Goal: Navigation & Orientation: Find specific page/section

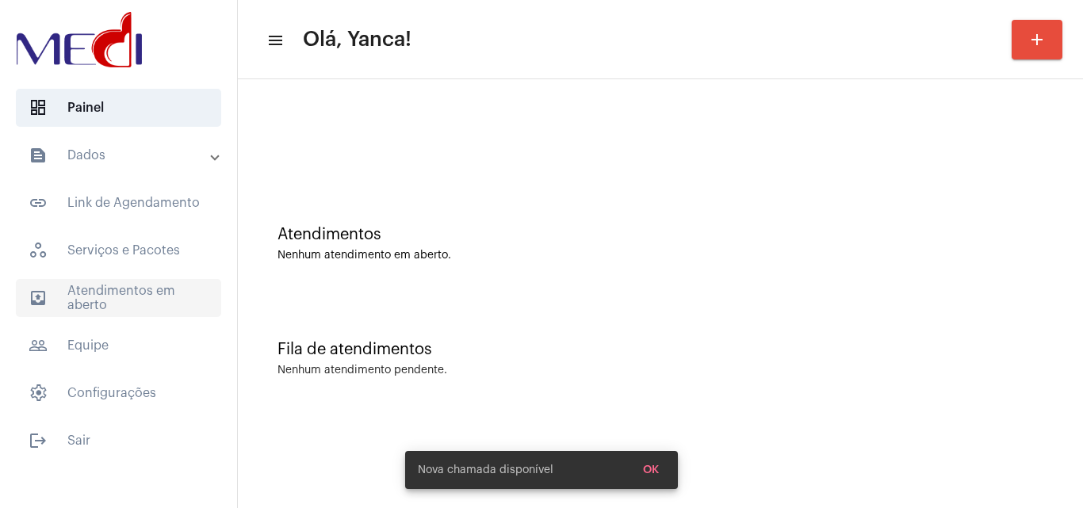
click at [109, 293] on span "outbox_outline Atendimentos em aberto" at bounding box center [118, 298] width 205 height 38
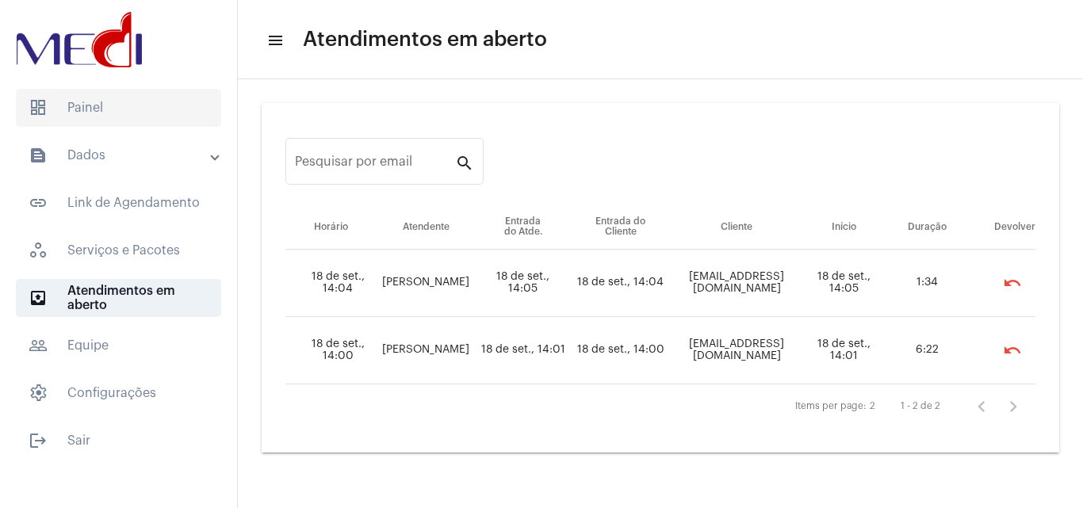
click at [128, 117] on span "dashboard Painel" at bounding box center [118, 108] width 205 height 38
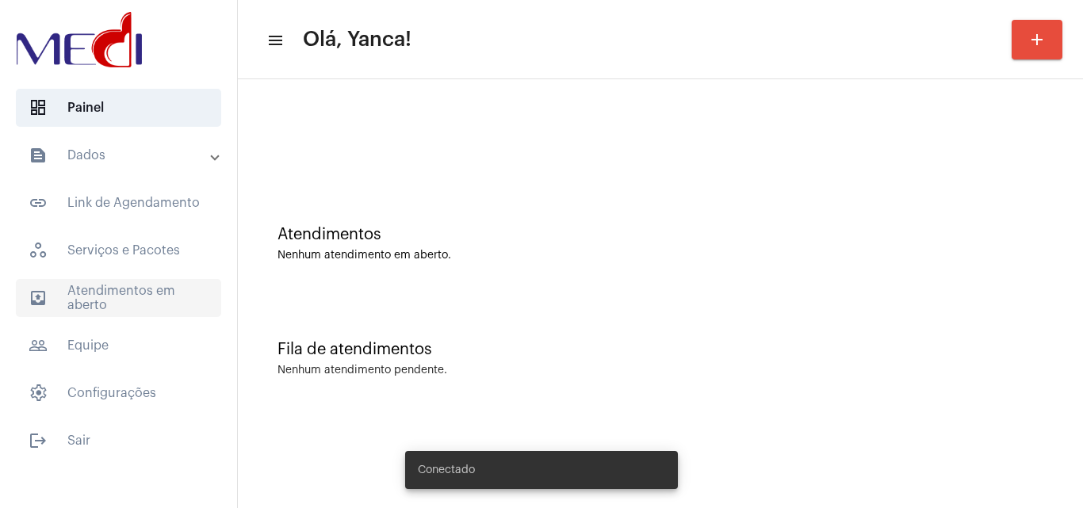
click at [63, 302] on span "outbox_outline Atendimentos em aberto" at bounding box center [118, 298] width 205 height 38
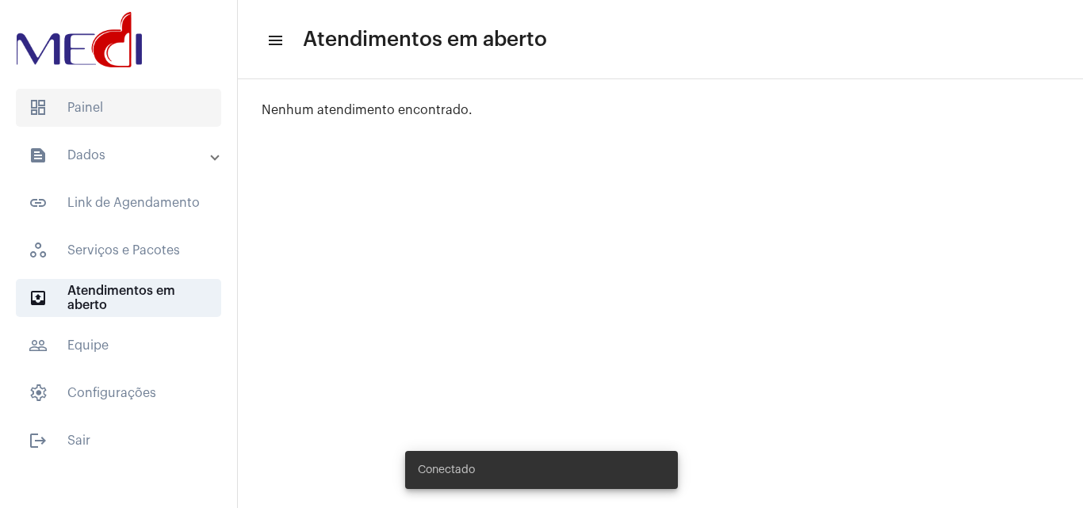
click at [135, 108] on span "dashboard Painel" at bounding box center [118, 108] width 205 height 38
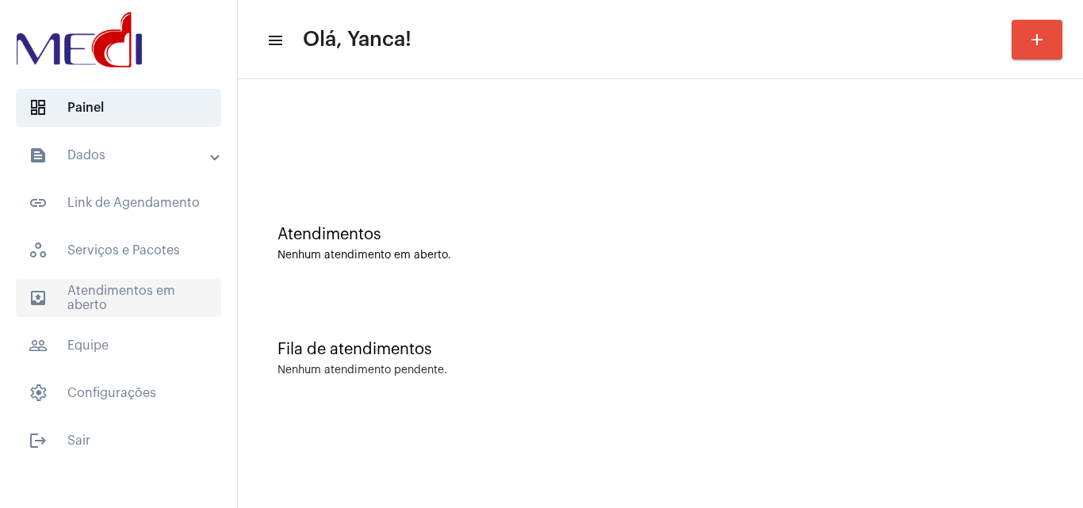
click at [132, 289] on span "outbox_outline Atendimentos em aberto" at bounding box center [118, 298] width 205 height 38
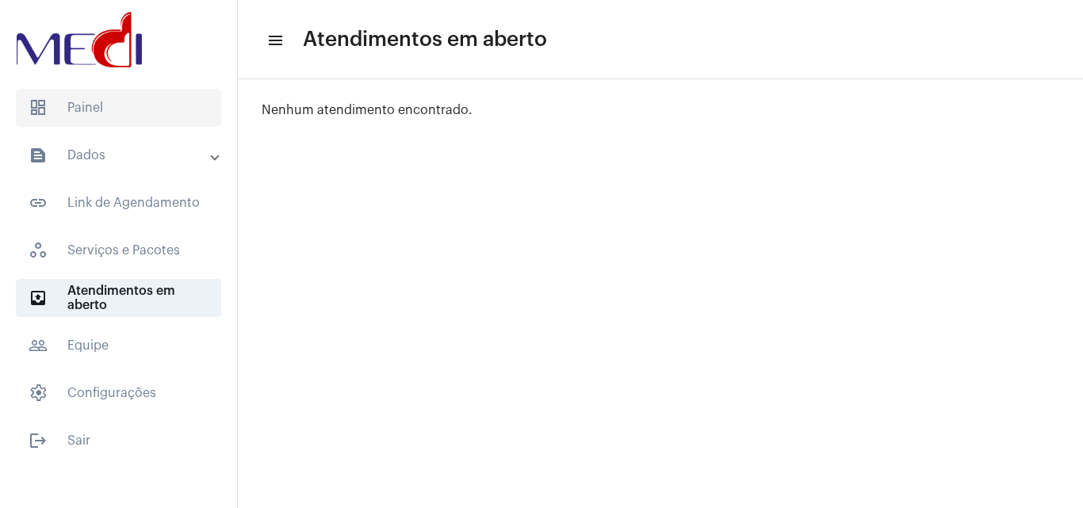
click at [120, 110] on span "dashboard Painel" at bounding box center [118, 108] width 205 height 38
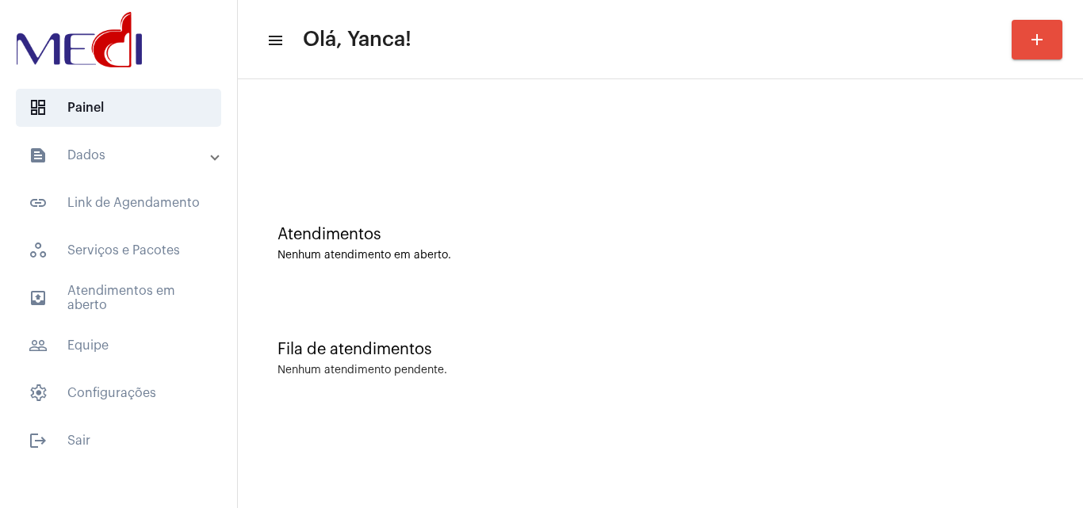
click at [163, 144] on mat-expansion-panel-header "text_snippet_outlined Dados" at bounding box center [124, 155] width 228 height 38
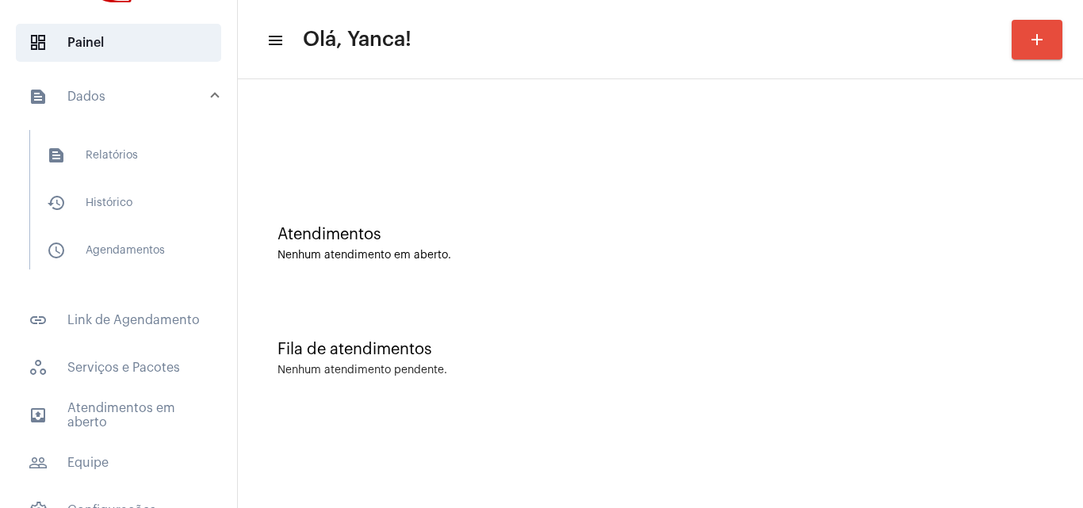
scroll to position [144, 0]
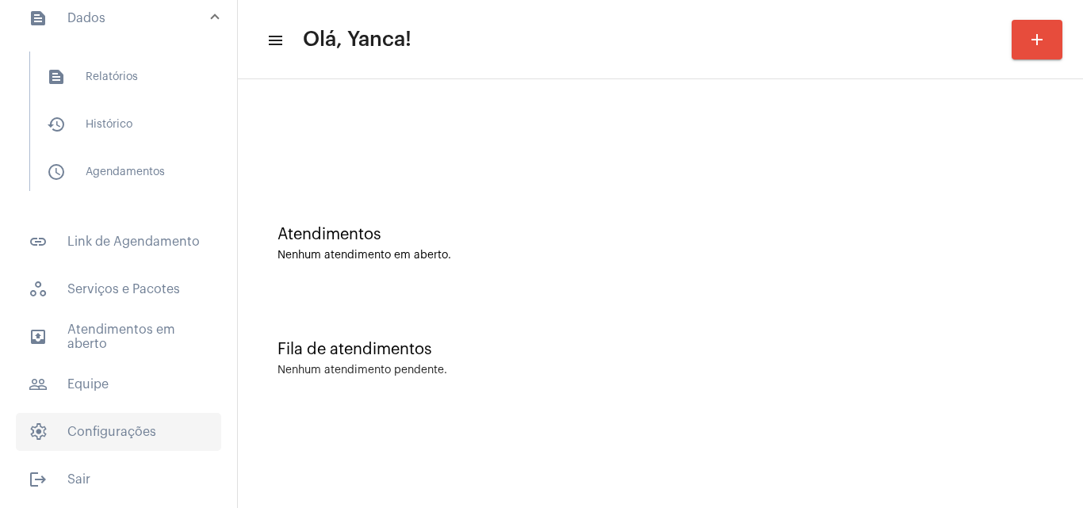
click at [123, 439] on span "settings Configurações" at bounding box center [118, 432] width 205 height 38
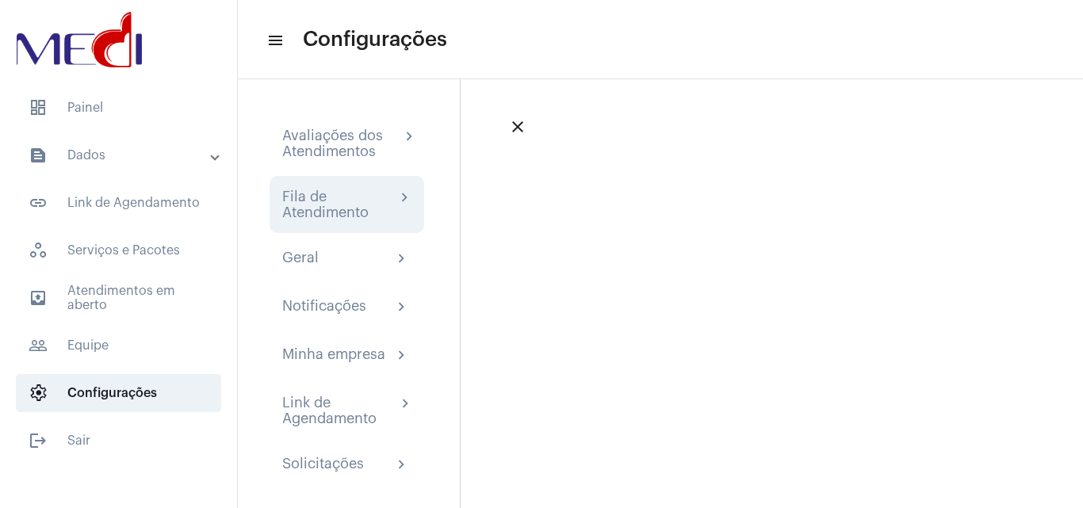
click at [368, 203] on div "Fila de Atendimento" at bounding box center [338, 205] width 113 height 32
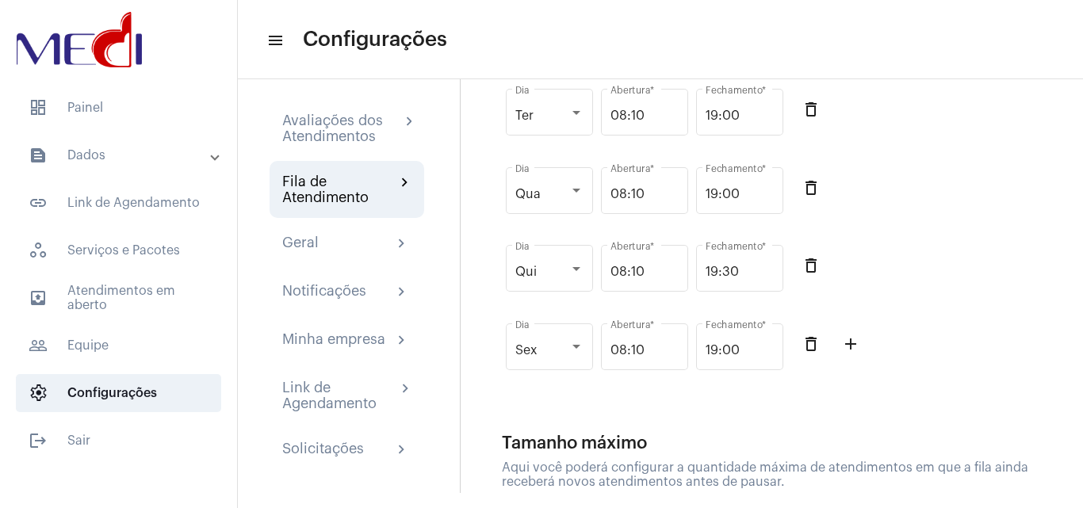
scroll to position [305, 0]
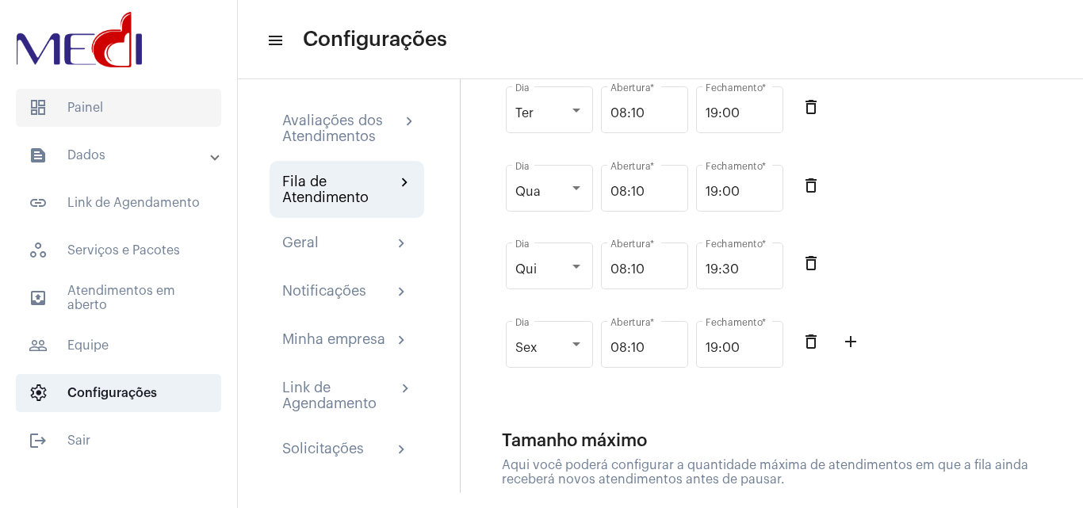
click at [112, 105] on span "dashboard Painel" at bounding box center [118, 108] width 205 height 38
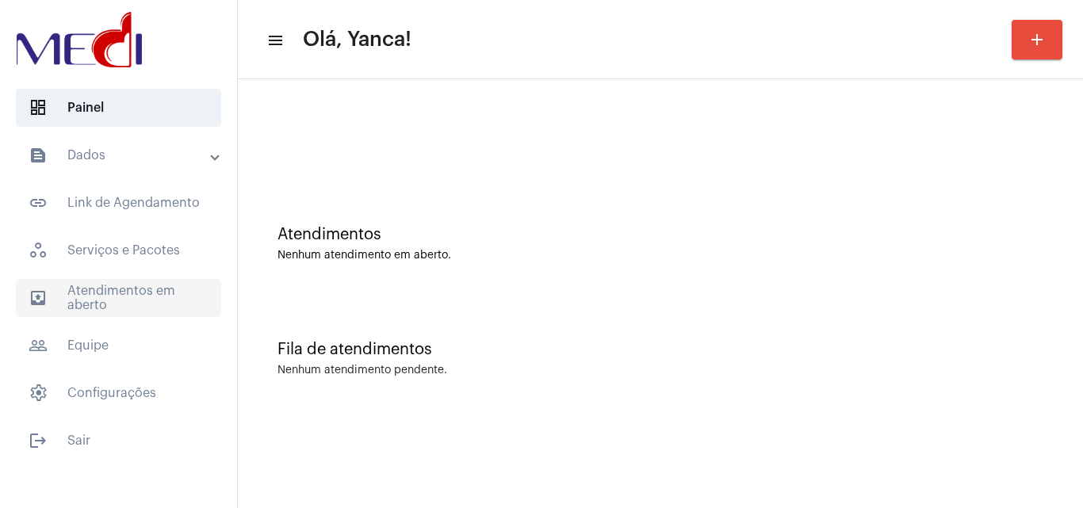
click at [174, 308] on span "outbox_outline Atendimentos em aberto" at bounding box center [118, 298] width 205 height 38
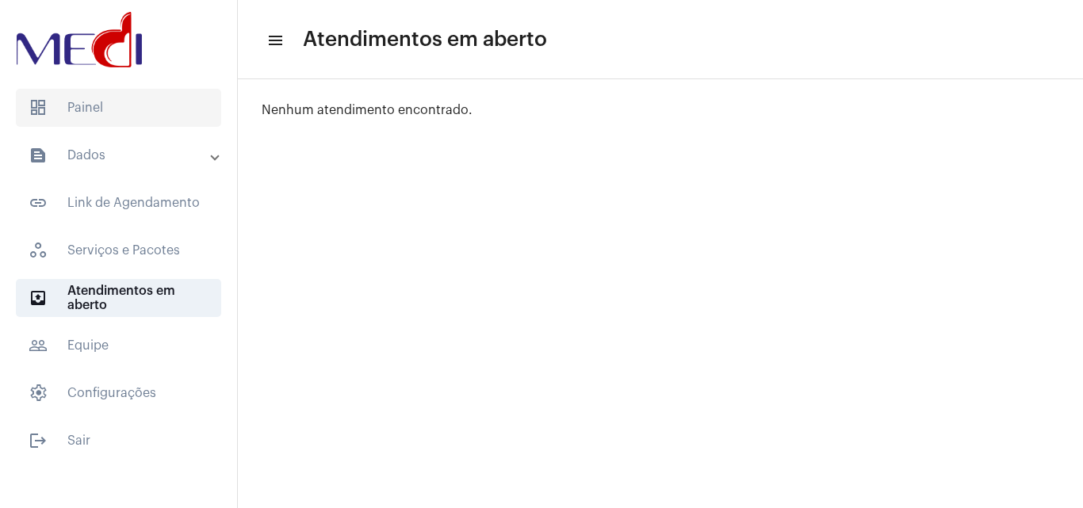
click at [113, 113] on span "dashboard Painel" at bounding box center [118, 108] width 205 height 38
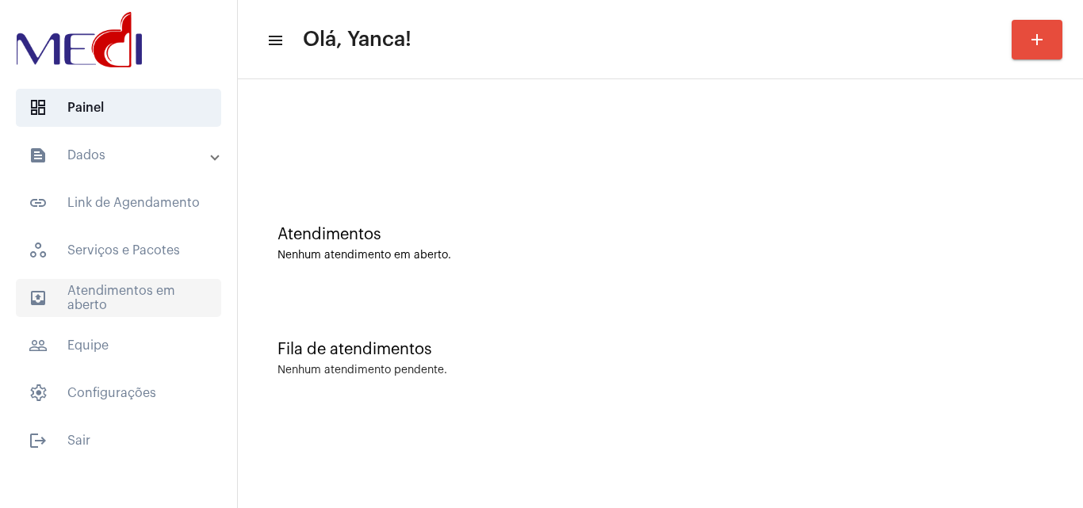
click at [160, 290] on span "outbox_outline Atendimentos em aberto" at bounding box center [118, 298] width 205 height 38
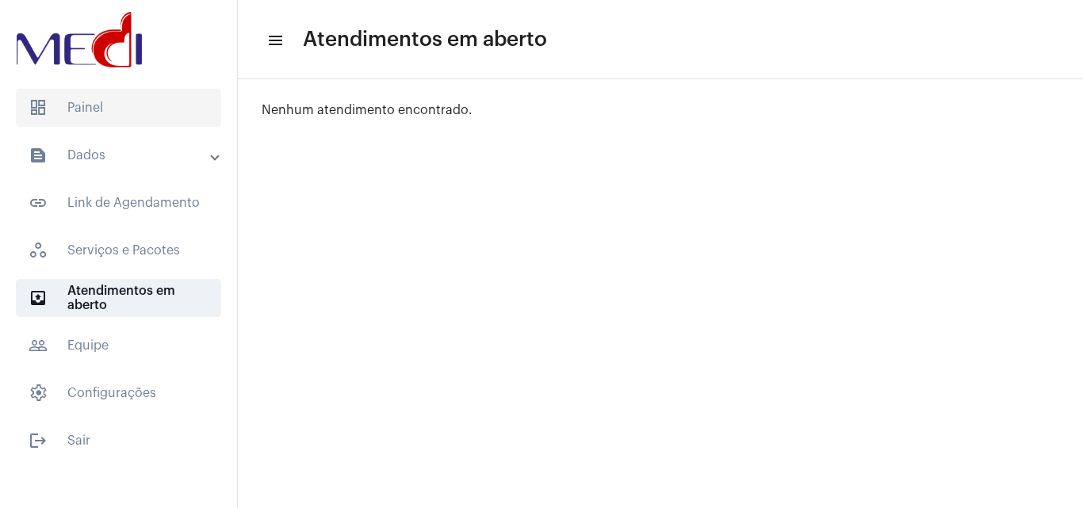
click at [149, 99] on span "dashboard Painel" at bounding box center [118, 108] width 205 height 38
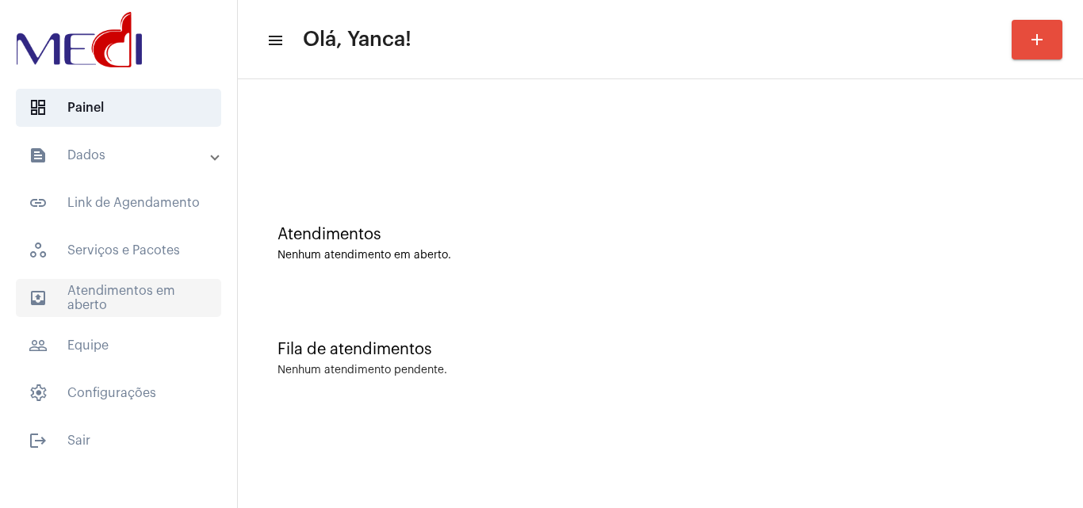
click at [156, 293] on span "outbox_outline Atendimentos em aberto" at bounding box center [118, 298] width 205 height 38
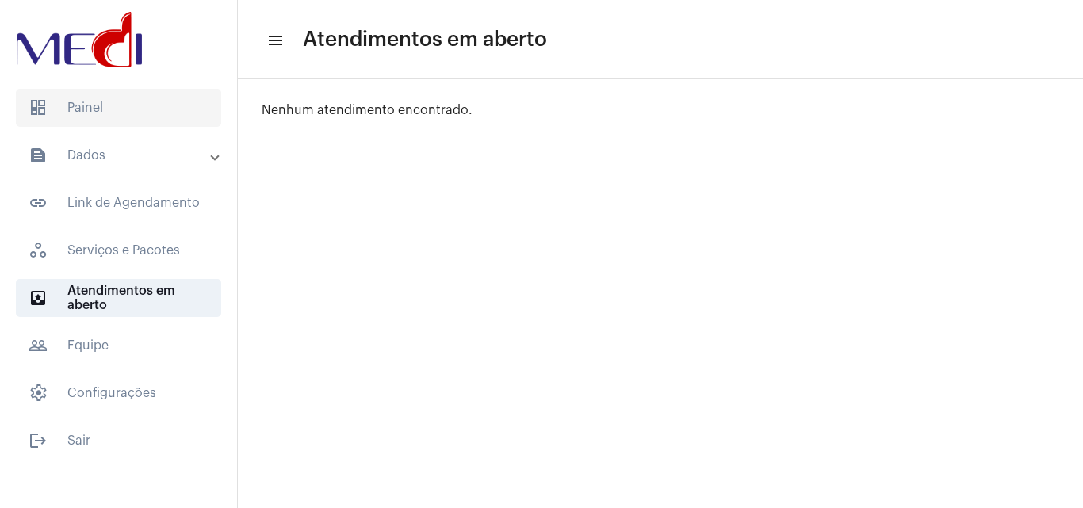
click at [119, 105] on span "dashboard Painel" at bounding box center [118, 108] width 205 height 38
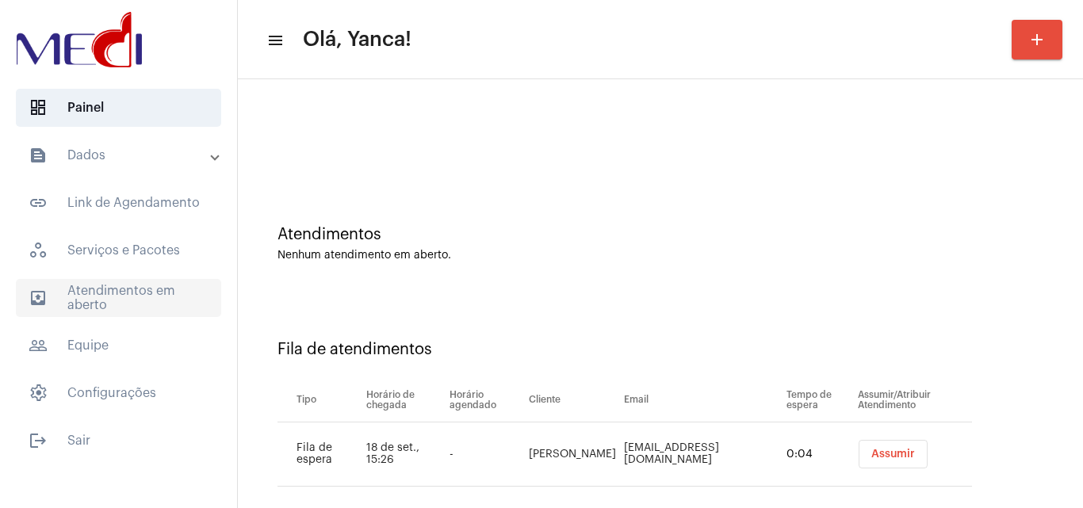
click at [153, 311] on span "outbox_outline Atendimentos em aberto" at bounding box center [118, 298] width 205 height 38
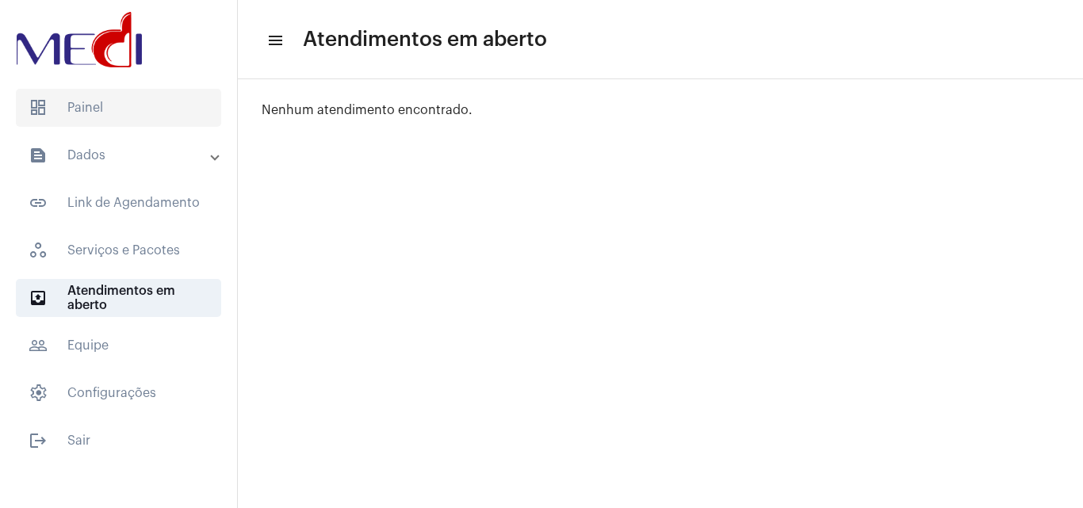
click at [112, 118] on span "dashboard Painel" at bounding box center [118, 108] width 205 height 38
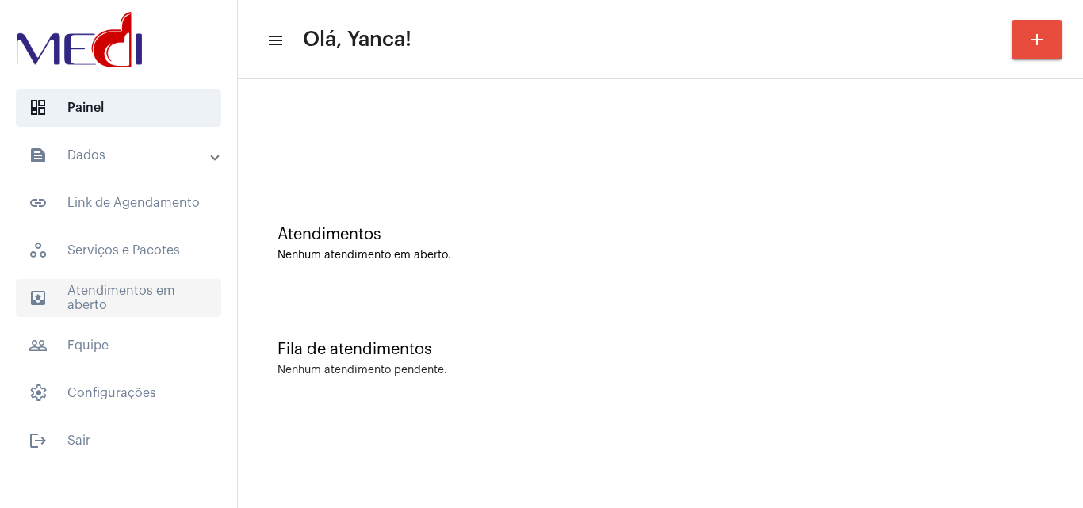
click at [196, 305] on span "outbox_outline Atendimentos em aberto" at bounding box center [118, 298] width 205 height 38
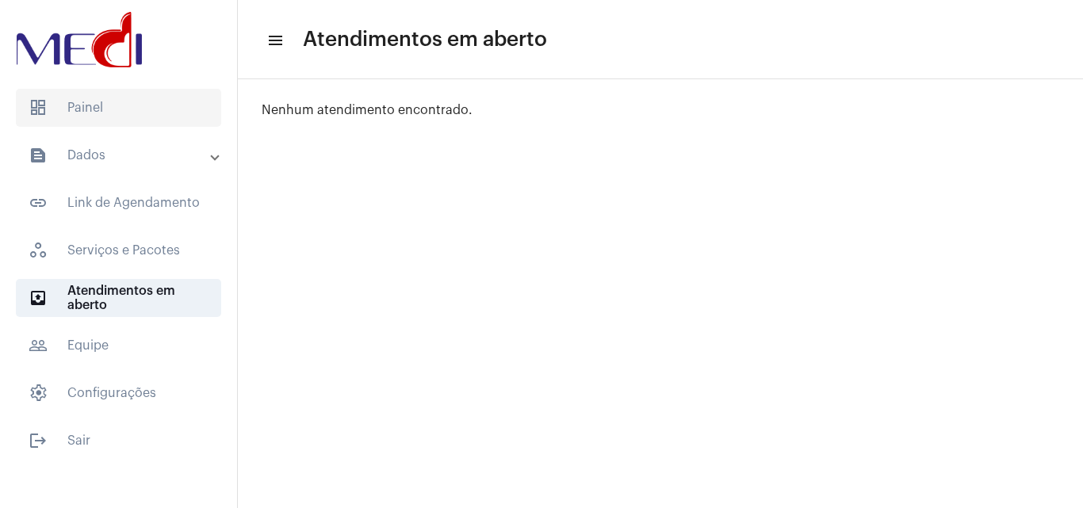
click at [98, 105] on span "dashboard Painel" at bounding box center [118, 108] width 205 height 38
